Goal: Information Seeking & Learning: Learn about a topic

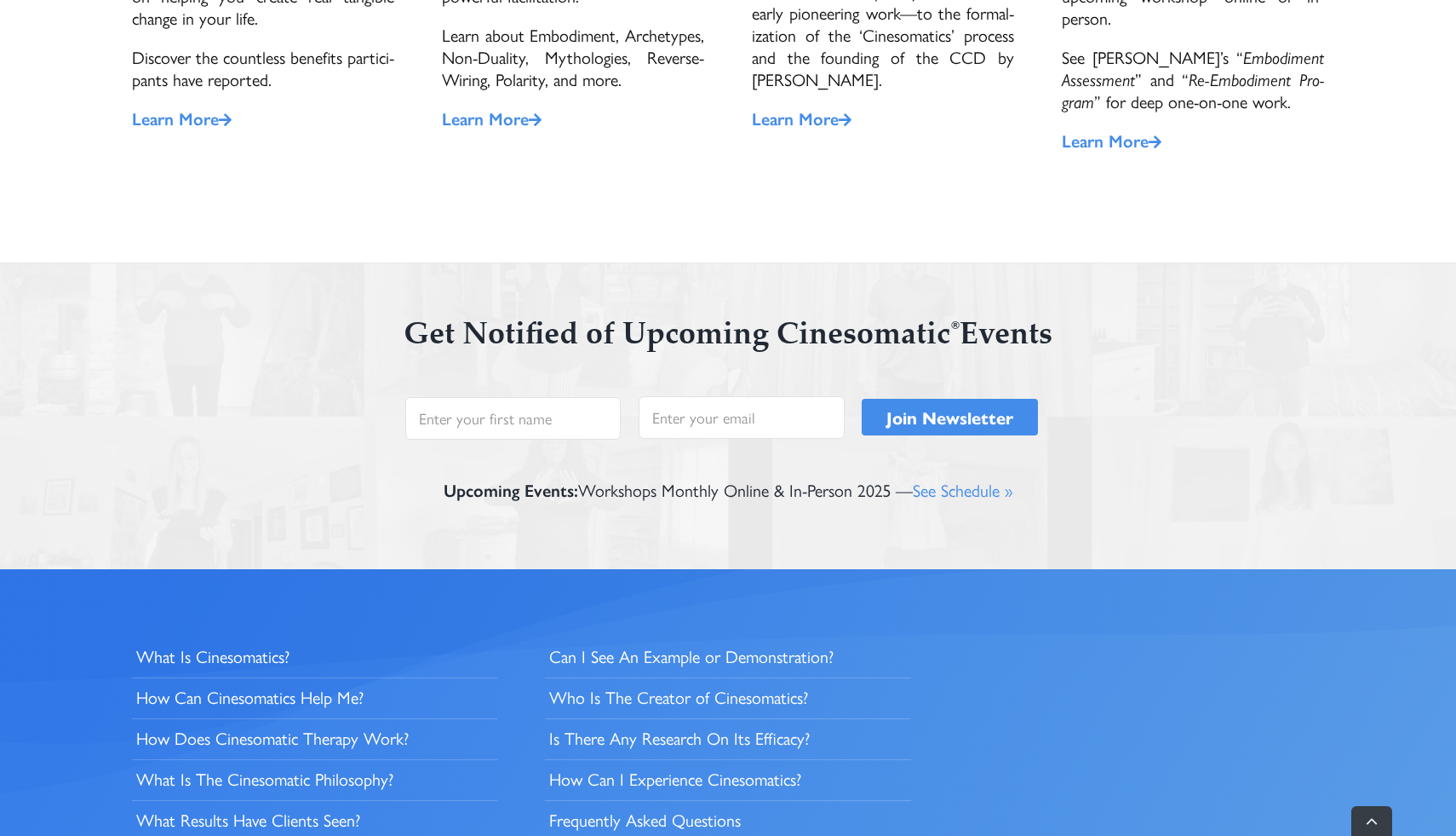
scroll to position [3848, 0]
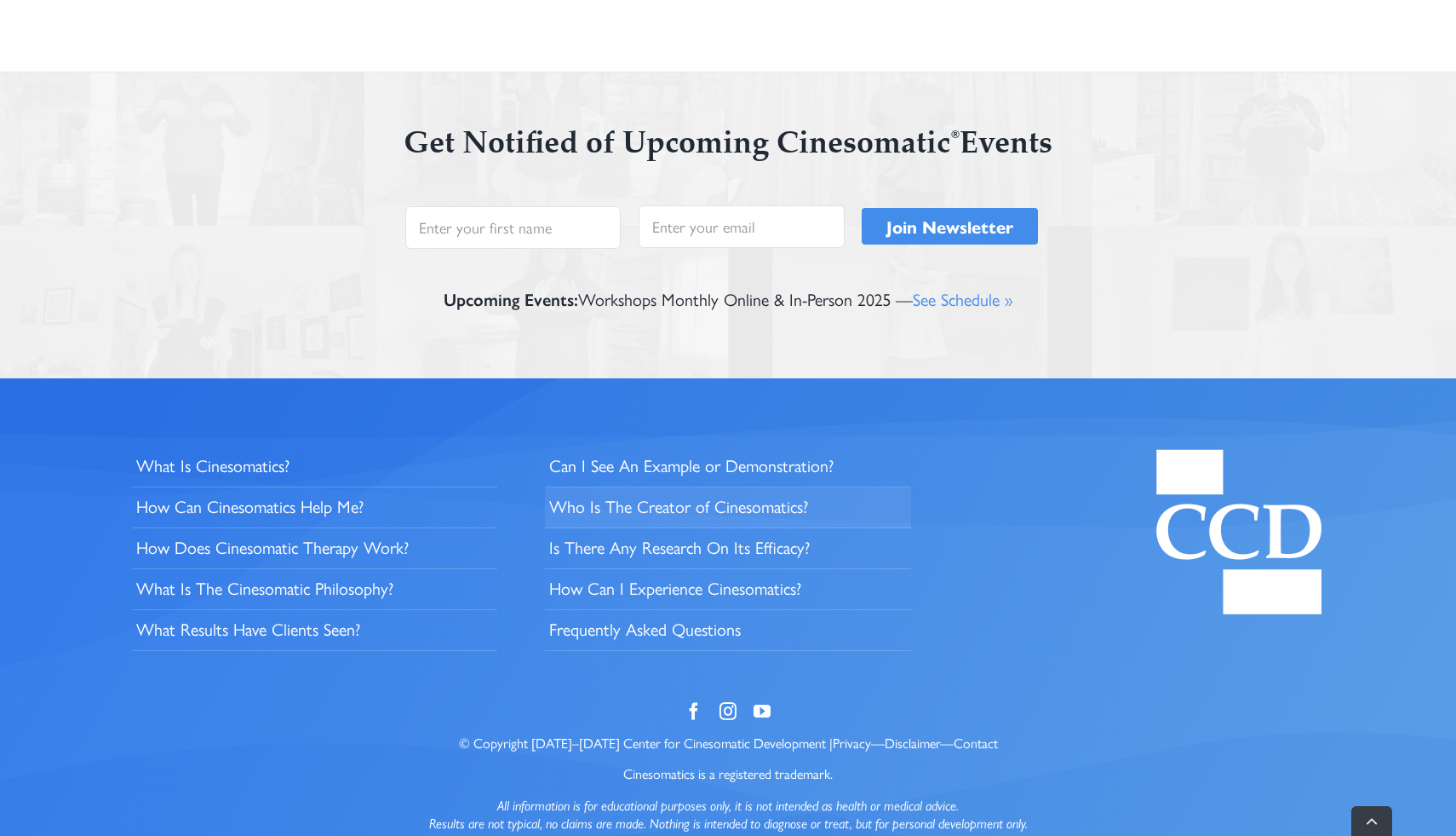
click at [773, 495] on span "Who Is The Cre­ator of Cinesomatics?" at bounding box center [678, 507] width 259 height 22
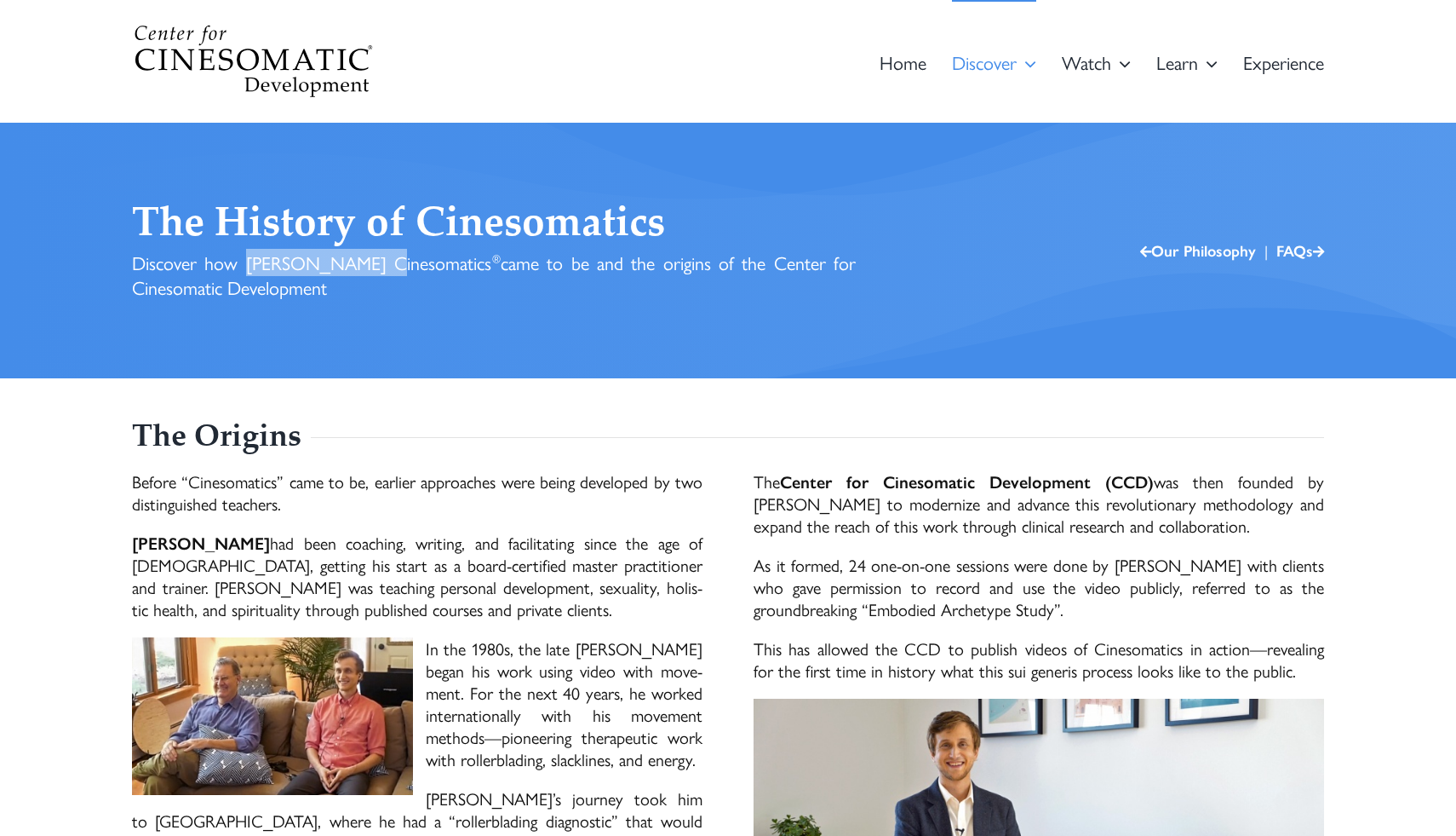
drag, startPoint x: 373, startPoint y: 268, endPoint x: 250, endPoint y: 266, distance: 123.0
click at [250, 266] on h3 "Discover how [PERSON_NAME] Cinesomatics ® came to be and the origins of the Cen…" at bounding box center [493, 275] width 724 height 48
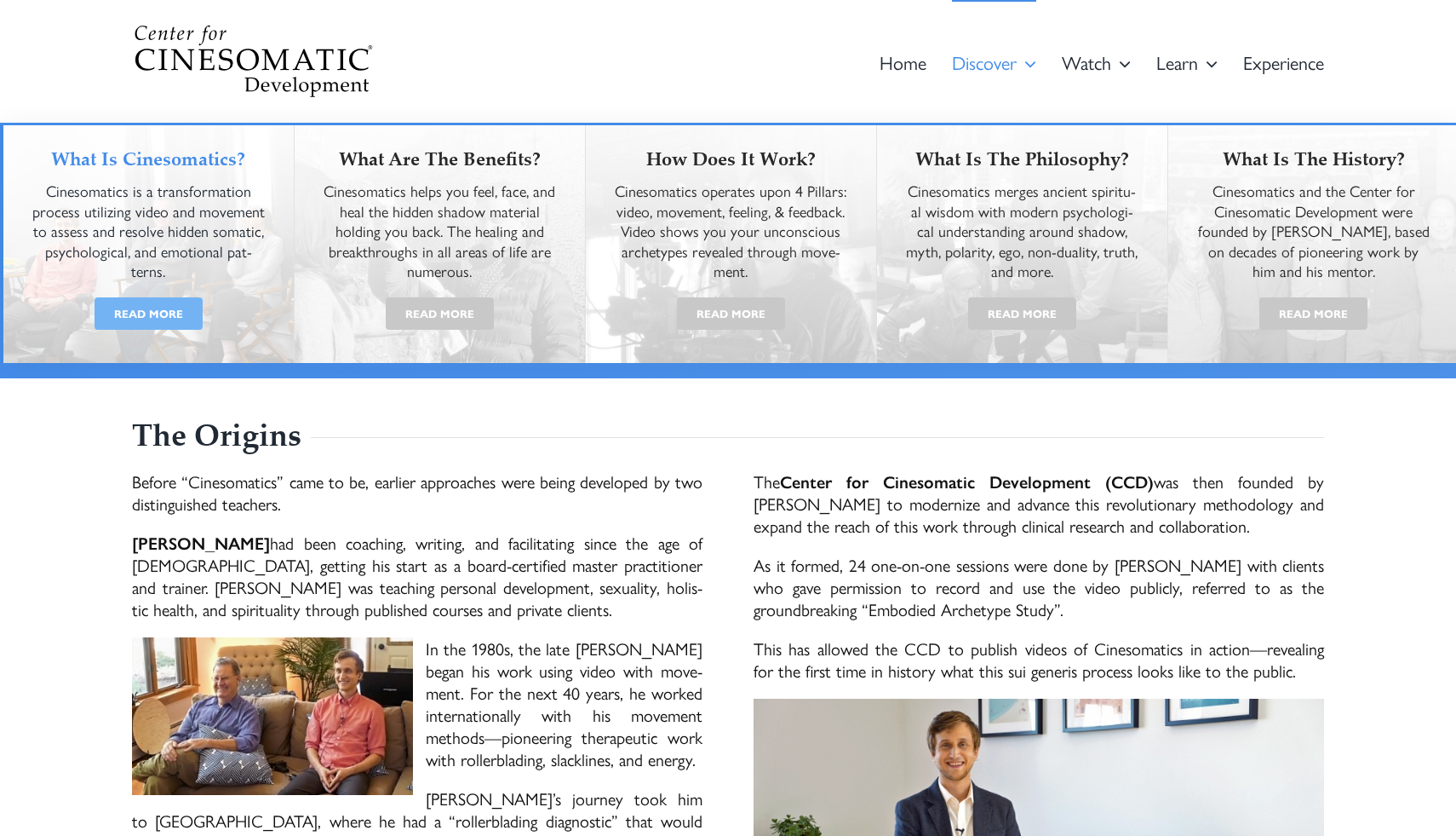
click at [147, 305] on span "Read More" at bounding box center [148, 313] width 69 height 16
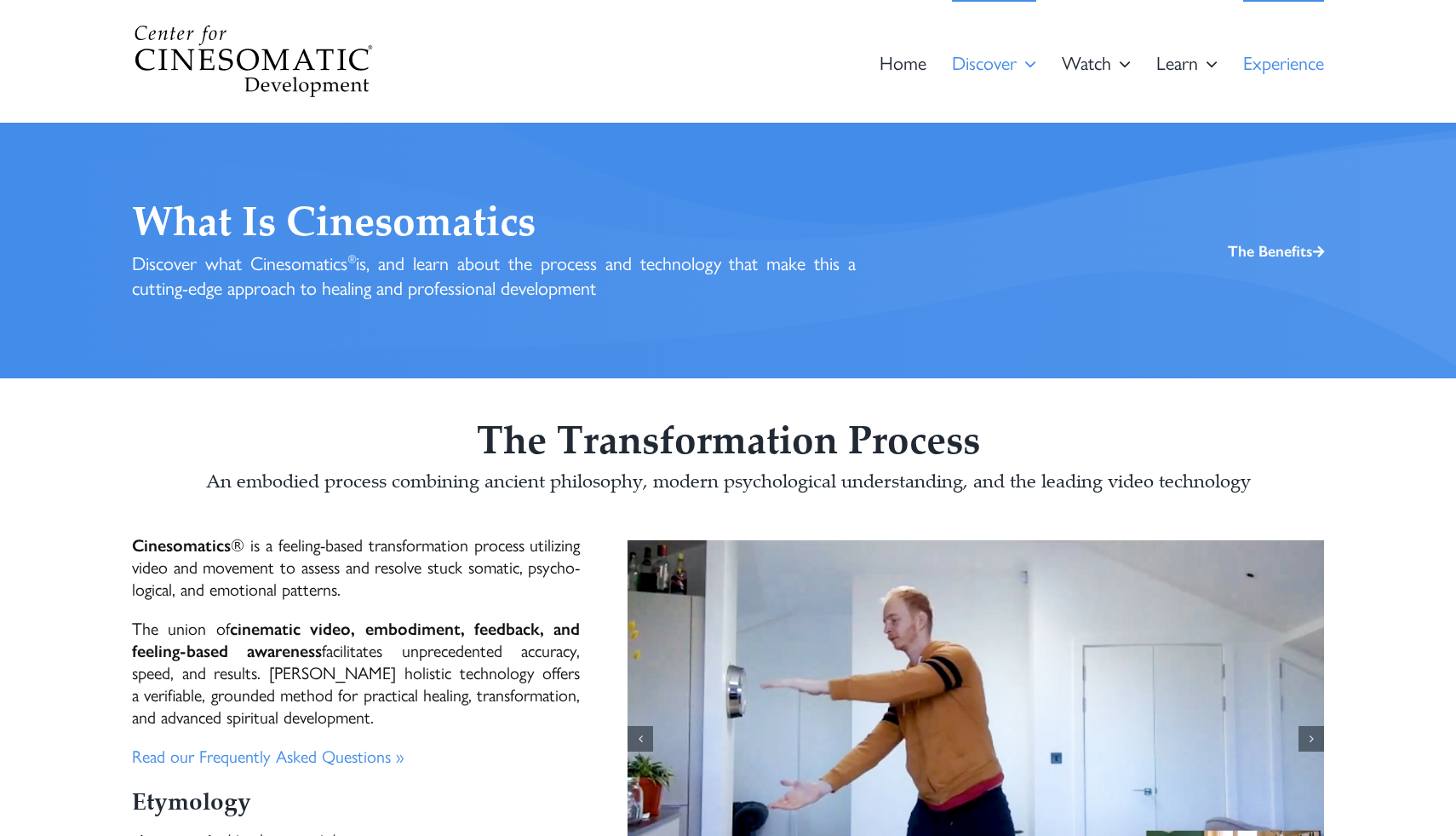
click at [1268, 66] on span "Expe­ri­ence" at bounding box center [1284, 62] width 81 height 19
